Goal: Navigation & Orientation: Find specific page/section

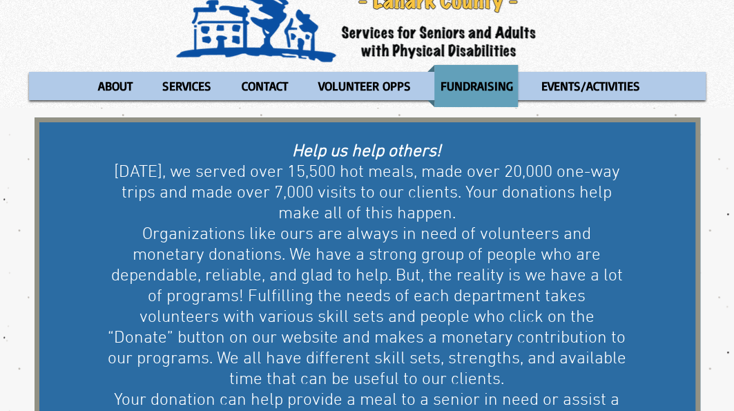
scroll to position [84, 0]
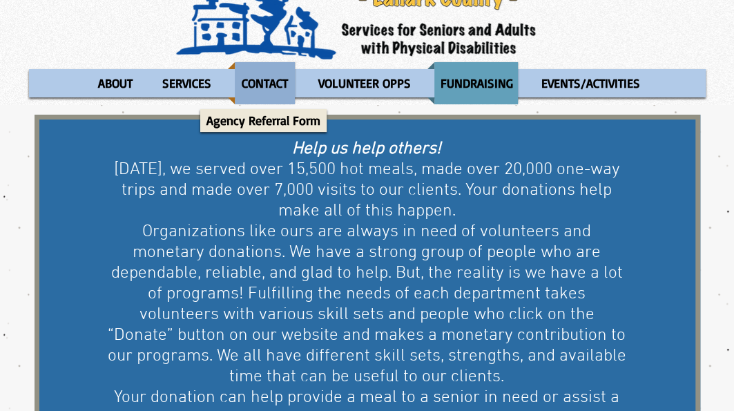
click at [265, 81] on p "CONTACT" at bounding box center [264, 83] width 59 height 42
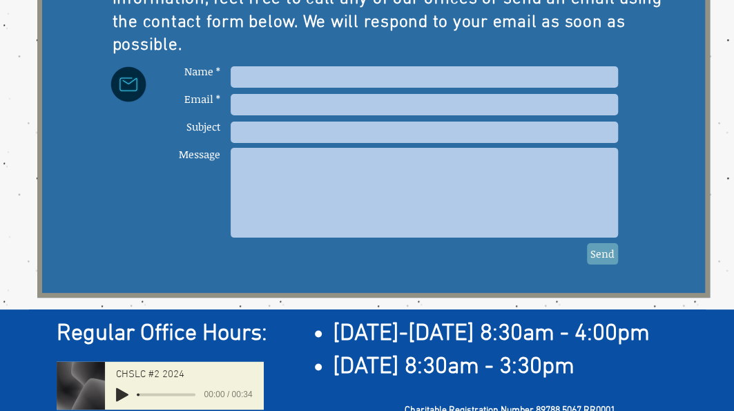
scroll to position [716, 0]
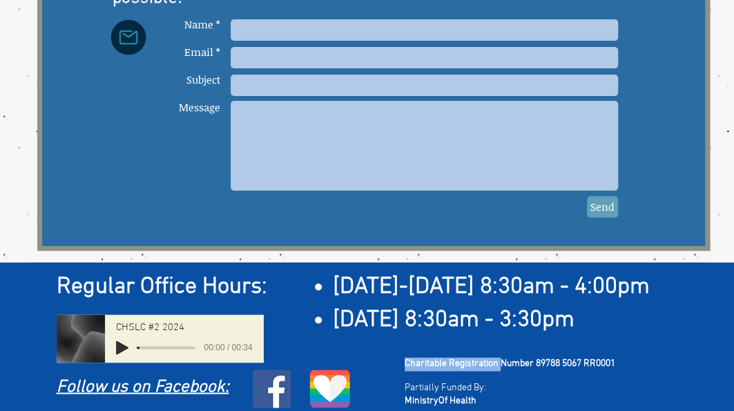
drag, startPoint x: 398, startPoint y: 351, endPoint x: 503, endPoint y: 355, distance: 105.7
click at [503, 355] on div "Regular Office Hours: ​ [DATE]-[DATE] 8:30am - 4:00pm [DATE] 8:30am - 3:30pm Fo…" at bounding box center [367, 340] width 734 height 157
drag, startPoint x: 404, startPoint y: 376, endPoint x: 491, endPoint y: 378, distance: 87.0
click at [491, 380] on p "Partially Funded By:" at bounding box center [546, 387] width 284 height 14
click at [517, 393] on p "Ministry Of Health" at bounding box center [546, 400] width 284 height 14
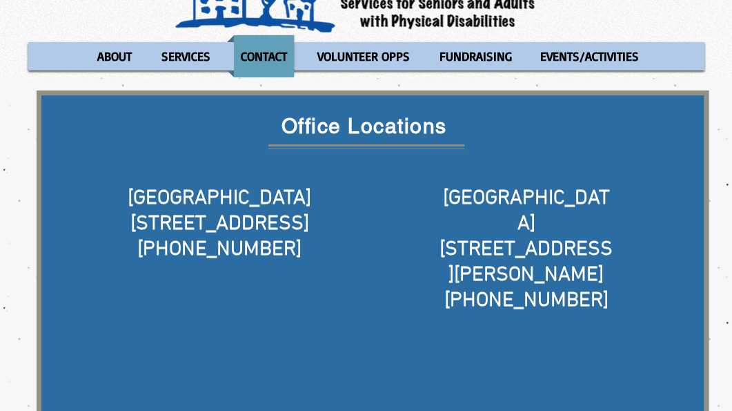
scroll to position [0, 0]
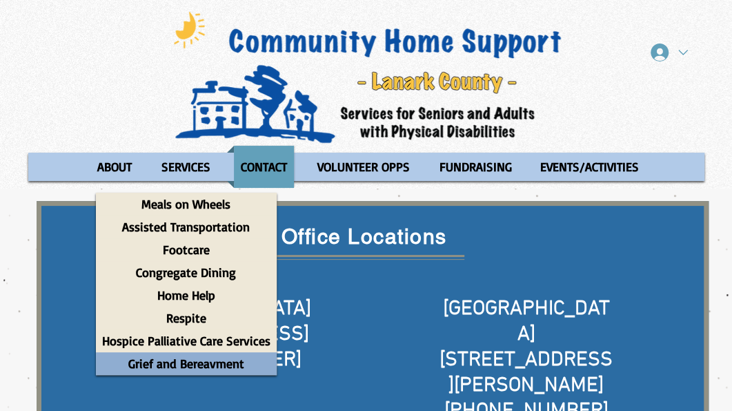
click at [177, 360] on p "Grief and Bereavment" at bounding box center [186, 363] width 128 height 23
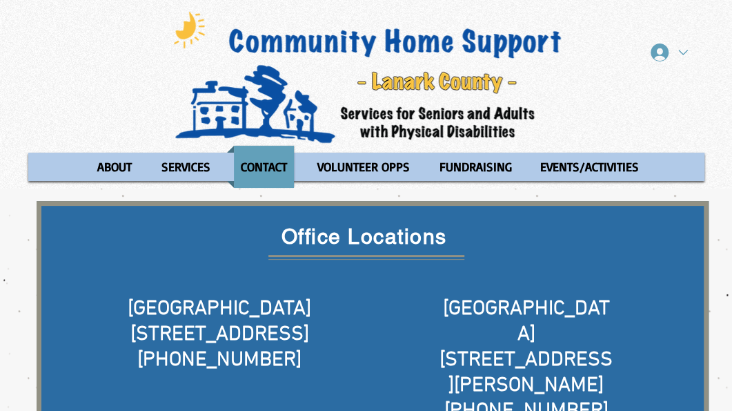
click at [188, 169] on p "SERVICES" at bounding box center [185, 167] width 61 height 42
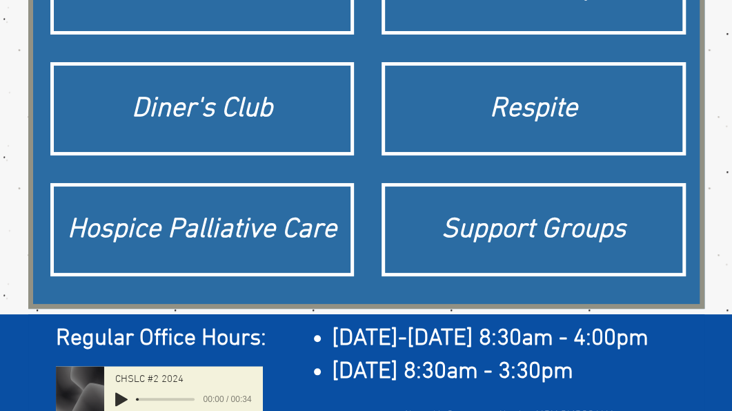
scroll to position [413, 0]
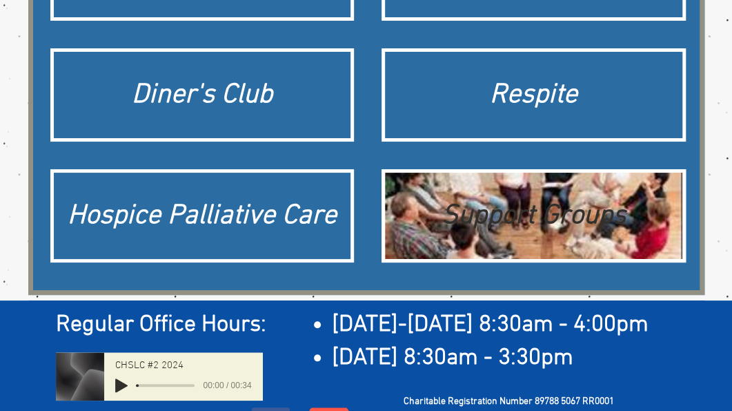
click at [516, 207] on div "Support Groups" at bounding box center [534, 216] width 284 height 39
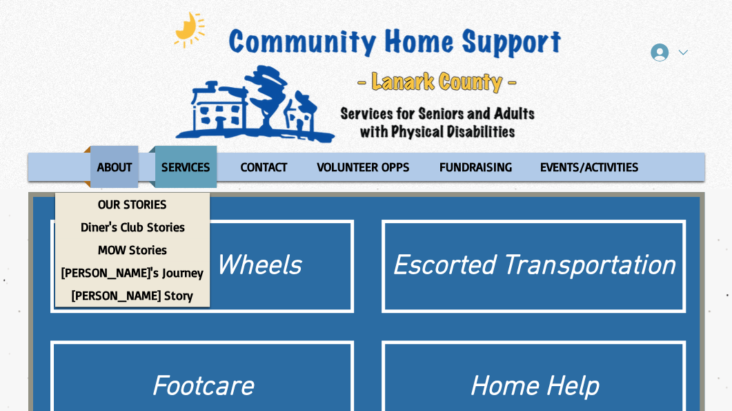
click at [104, 170] on p "ABOUT" at bounding box center [114, 167] width 47 height 42
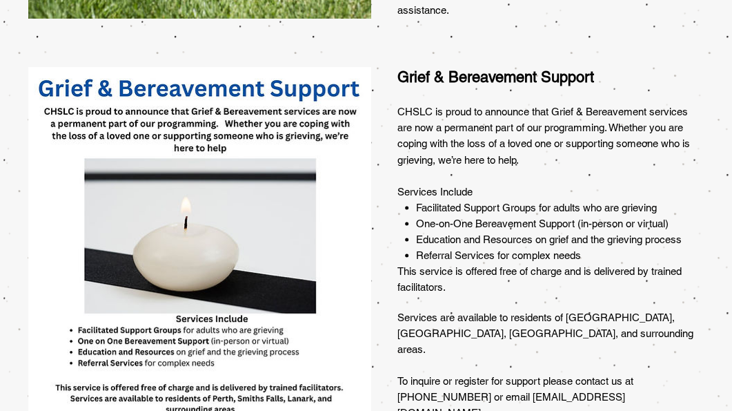
scroll to position [950, 0]
